Goal: Book appointment/travel/reservation

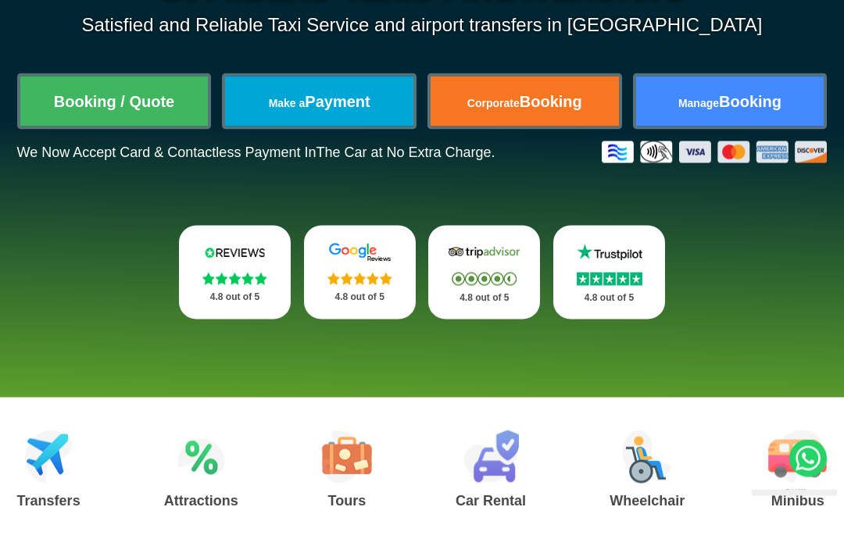
scroll to position [256, 0]
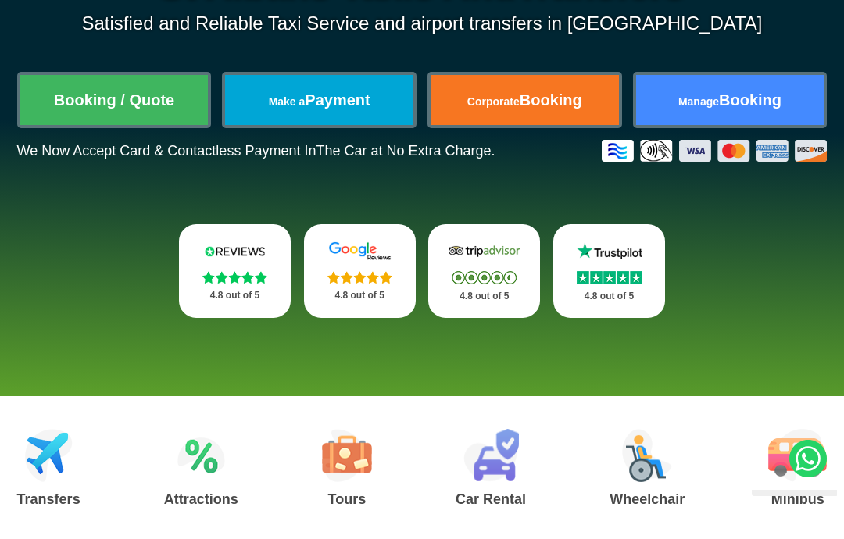
click at [619, 274] on img at bounding box center [609, 277] width 66 height 13
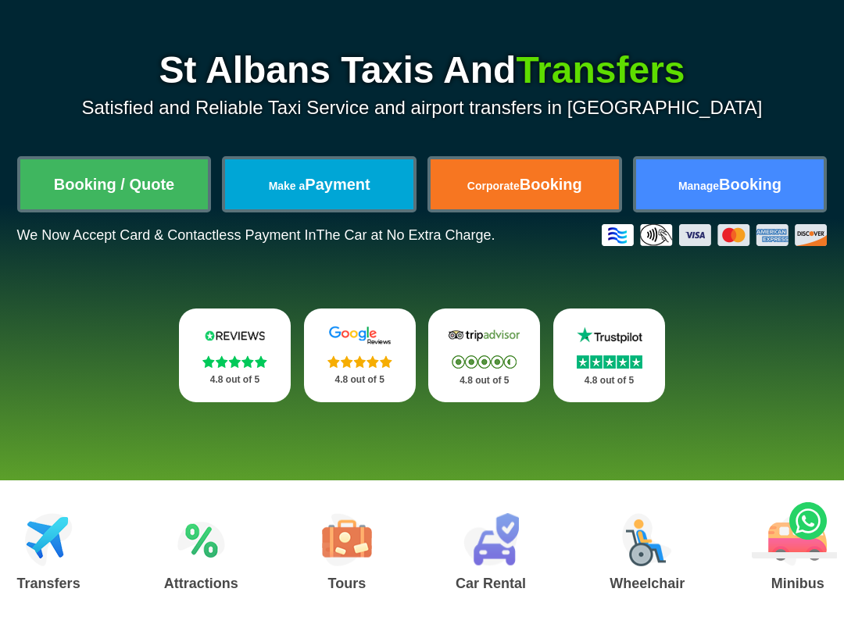
scroll to position [157, 0]
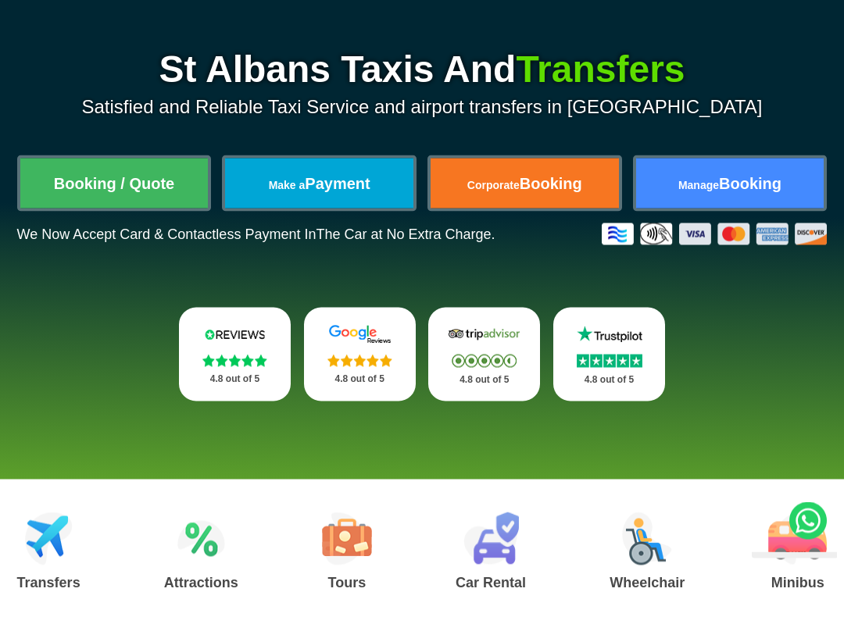
click at [613, 370] on img at bounding box center [609, 376] width 66 height 13
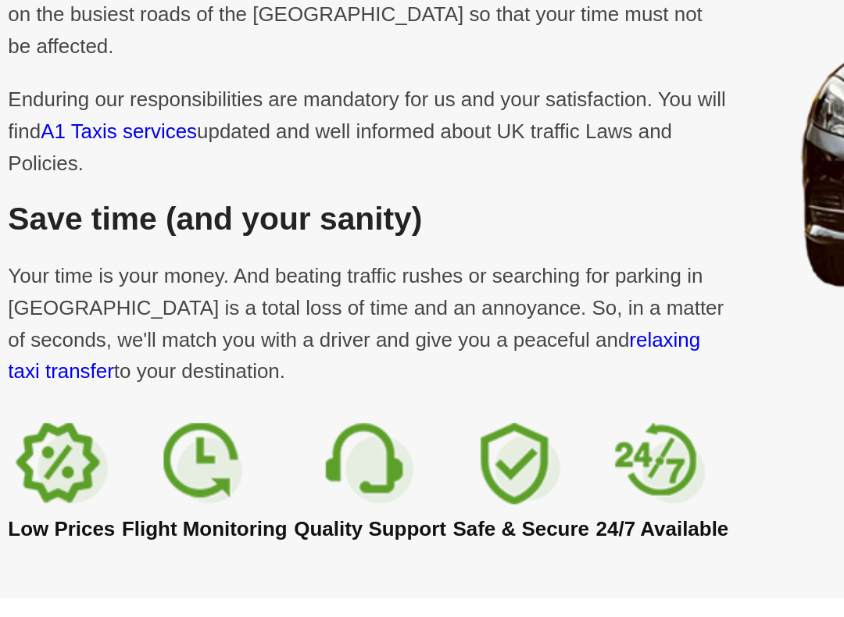
scroll to position [712, 0]
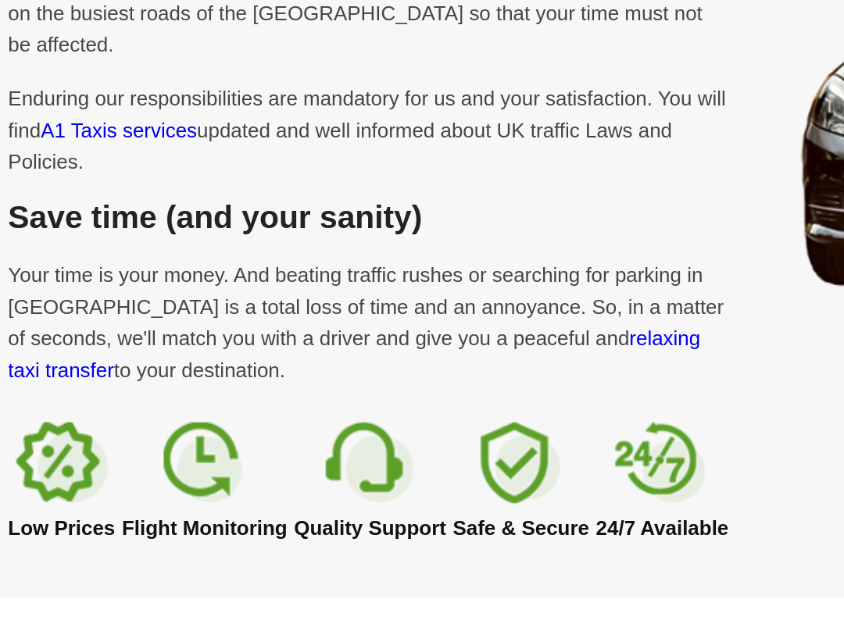
click at [336, 469] on link "relaxing taxi transfer" at bounding box center [203, 484] width 373 height 30
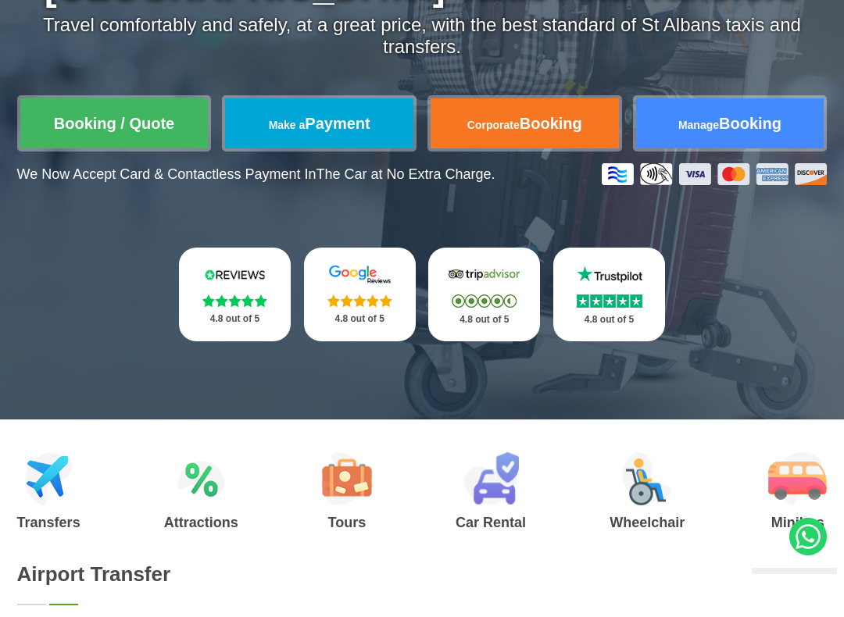
scroll to position [254, 0]
click at [363, 307] on img at bounding box center [359, 301] width 65 height 12
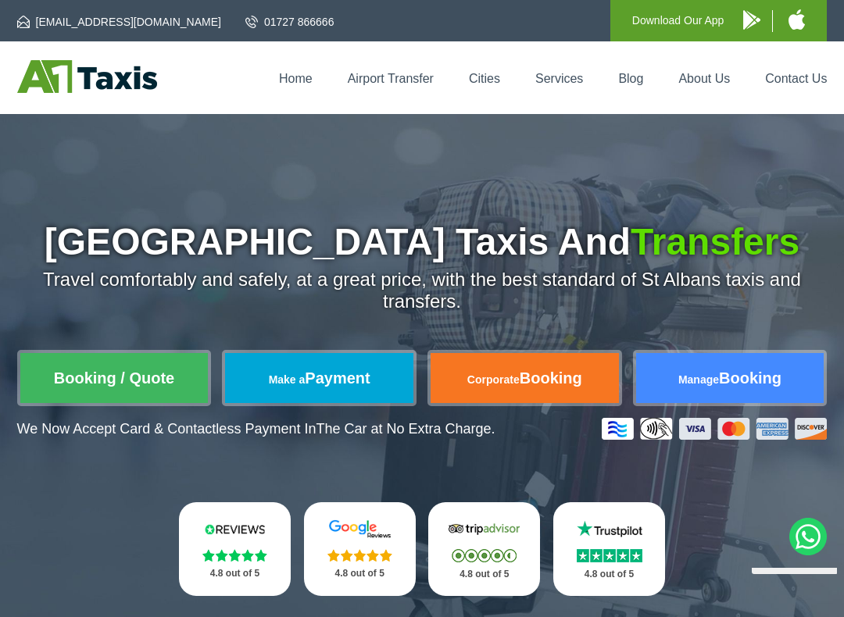
click at [754, 21] on img at bounding box center [751, 20] width 17 height 20
